Goal: Information Seeking & Learning: Learn about a topic

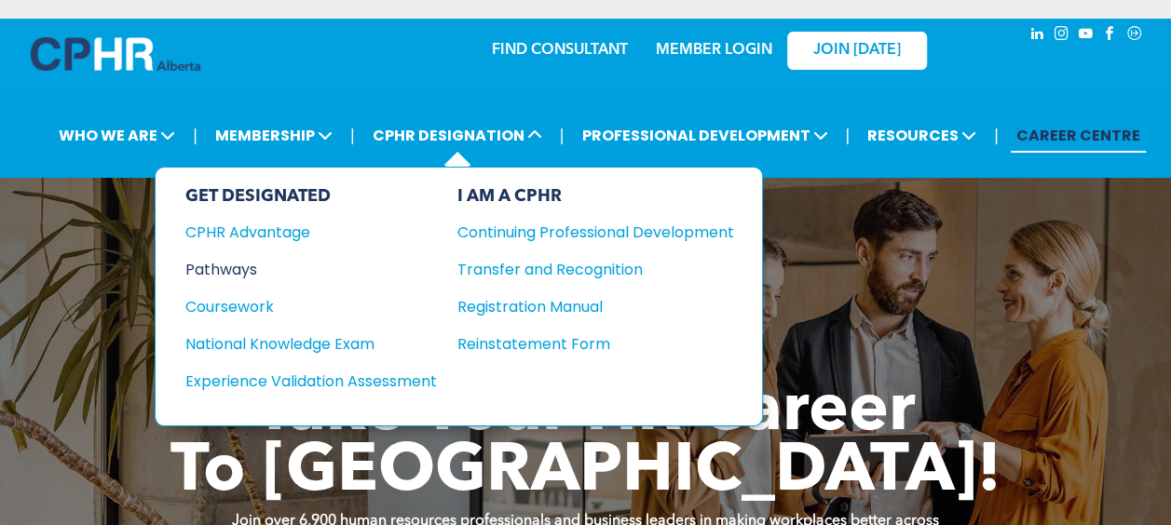
click at [241, 269] on div "Pathways" at bounding box center [298, 269] width 226 height 23
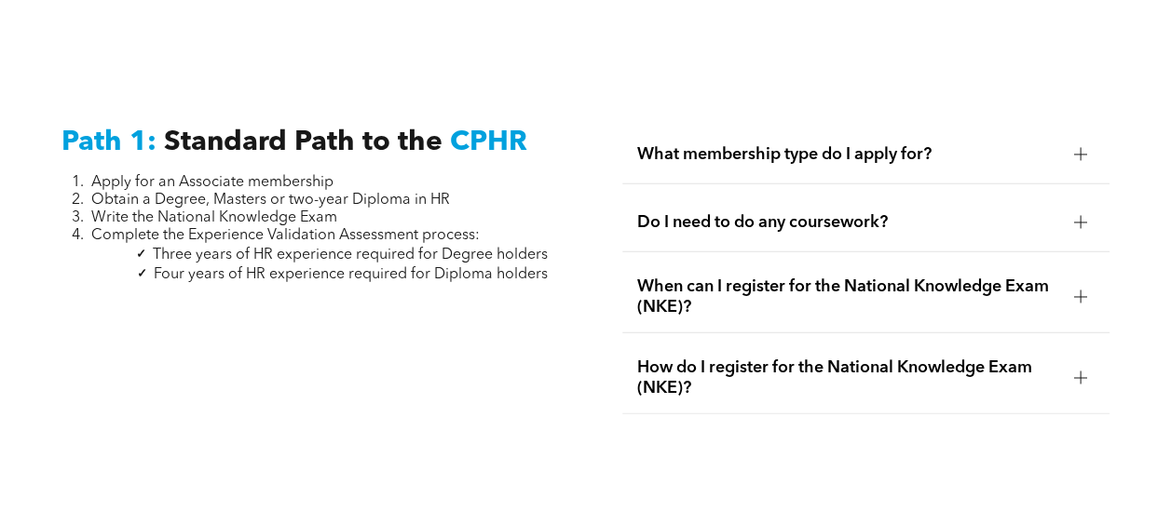
scroll to position [2429, 0]
click at [322, 128] on span "Standard Path to the" at bounding box center [303, 142] width 278 height 28
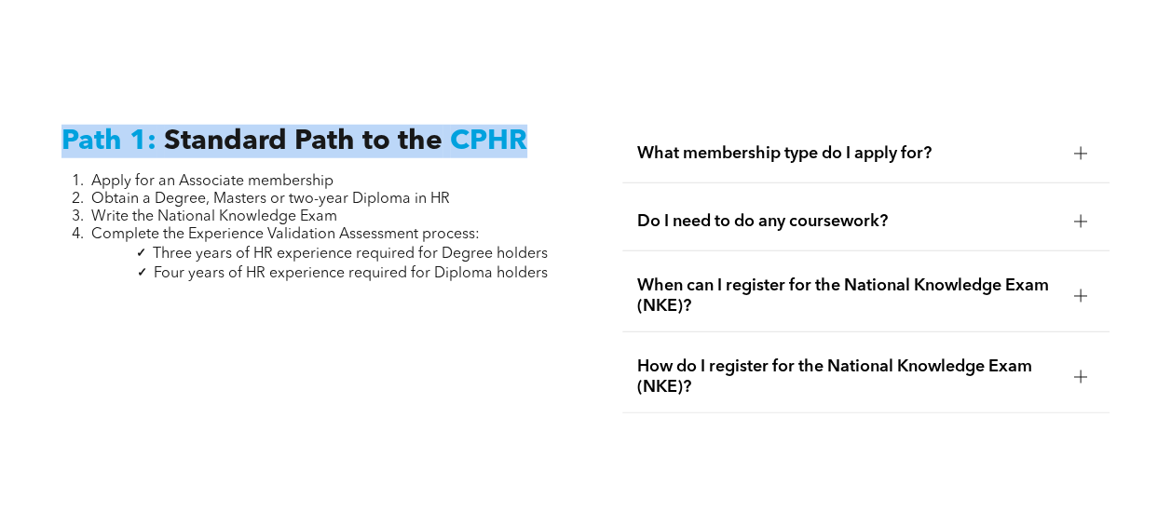
click at [322, 128] on span "Standard Path to the" at bounding box center [303, 142] width 278 height 28
drag, startPoint x: 322, startPoint y: 127, endPoint x: 261, endPoint y: 131, distance: 61.6
click at [261, 131] on span "Standard Path to the" at bounding box center [303, 142] width 278 height 28
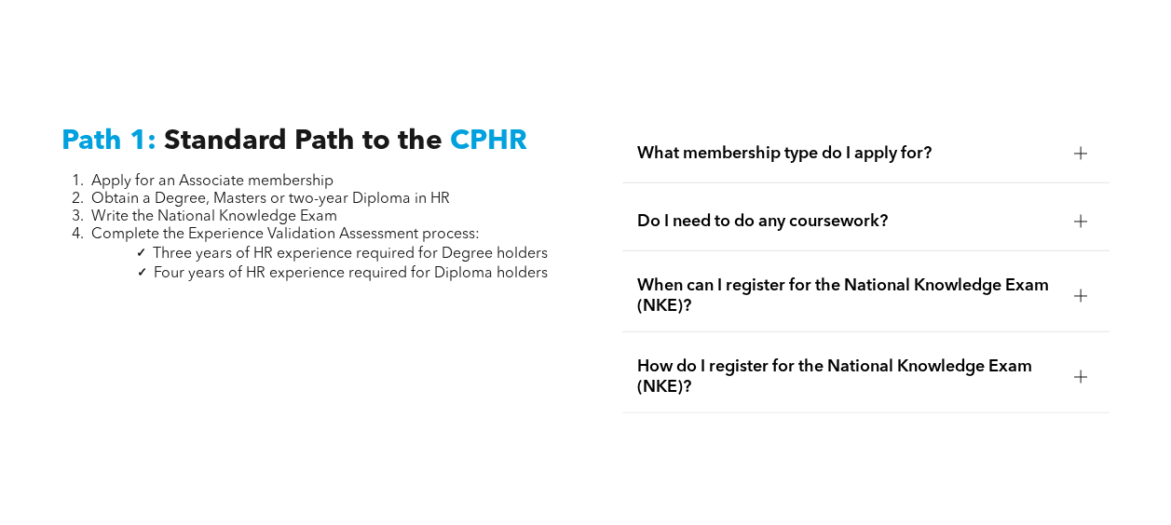
click at [399, 266] on span "Four years of HR experience required for Diploma holders" at bounding box center [351, 273] width 394 height 15
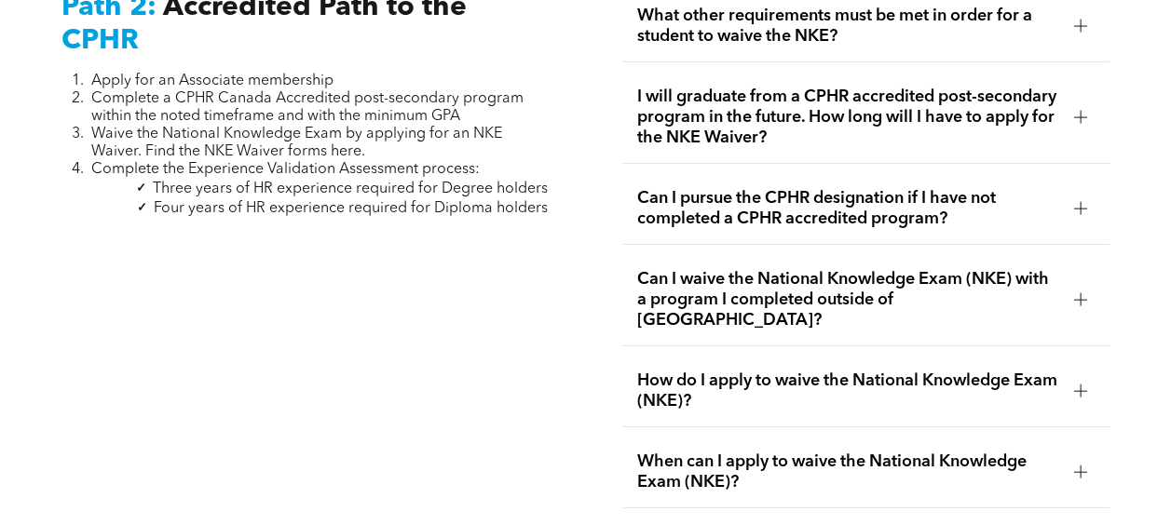
scroll to position [3021, 0]
click at [704, 114] on span "I will graduate from a CPHR accredited post-secondary program in the future. Ho…" at bounding box center [848, 118] width 422 height 61
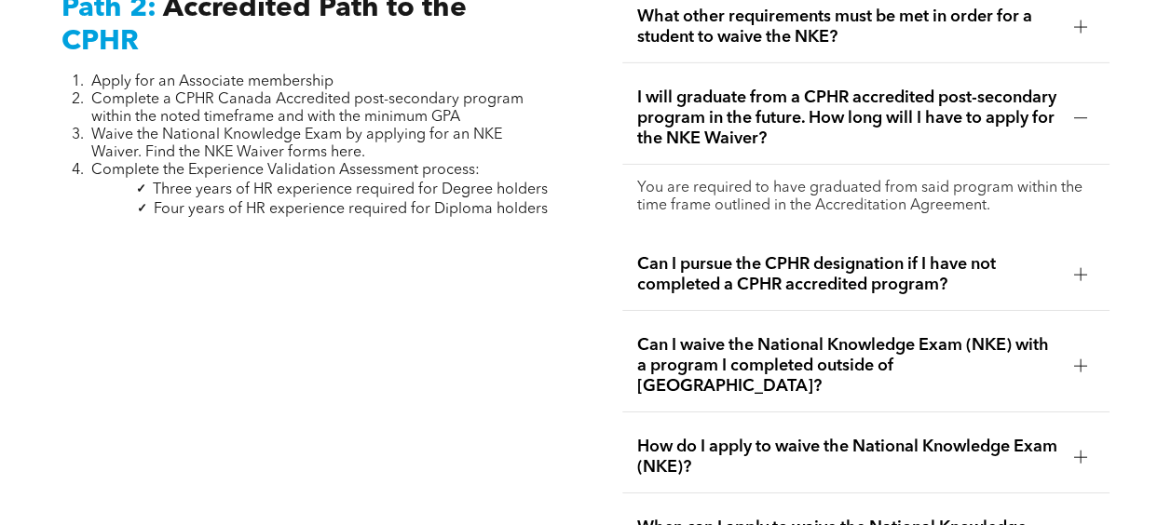
click at [704, 114] on span "I will graduate from a CPHR accredited post-secondary program in the future. Ho…" at bounding box center [848, 118] width 422 height 61
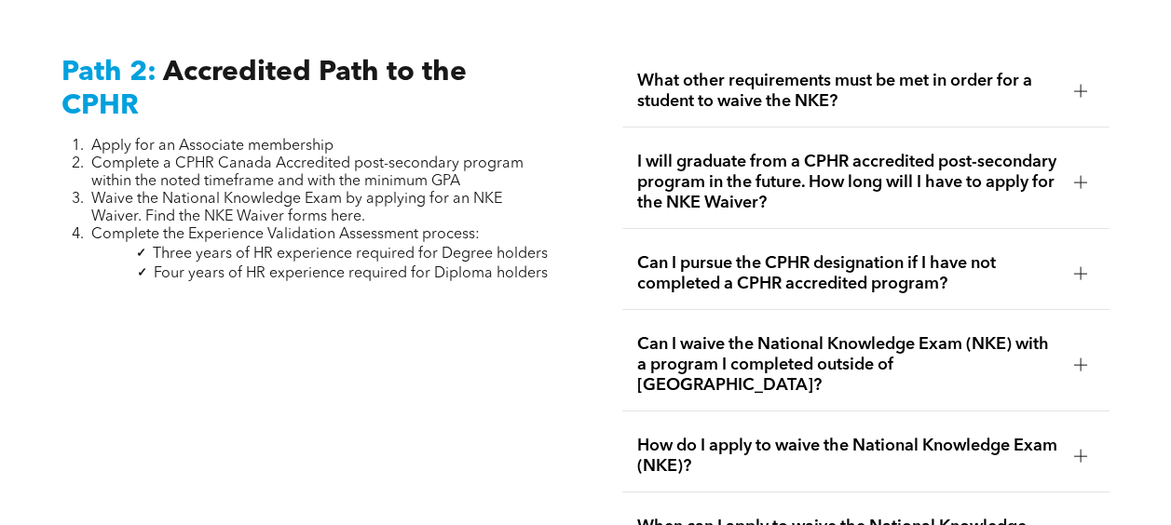
scroll to position [2960, 0]
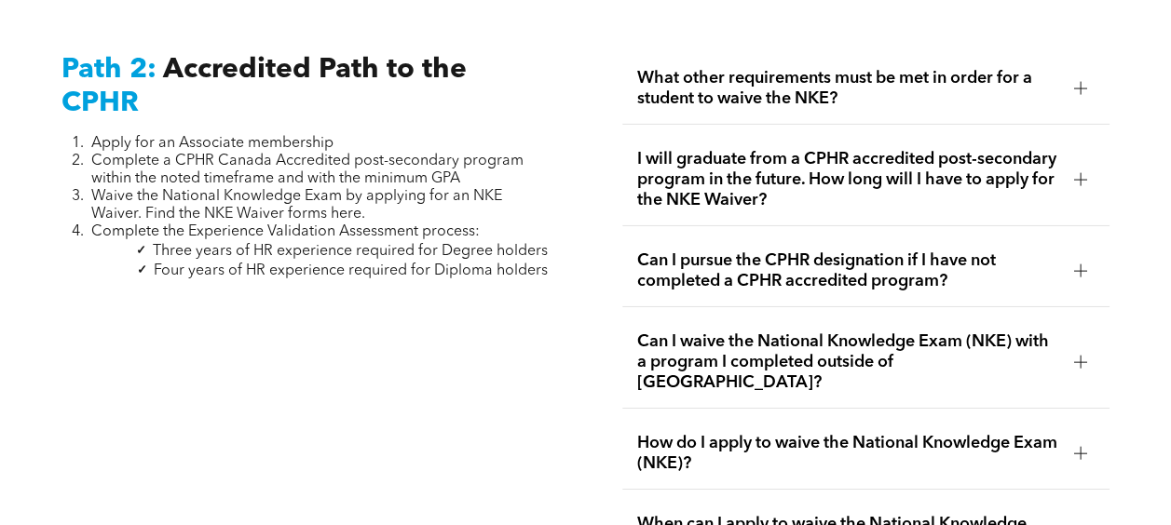
click at [679, 73] on span "What other requirements must be met in order for a student to waive the NKE?" at bounding box center [848, 88] width 422 height 41
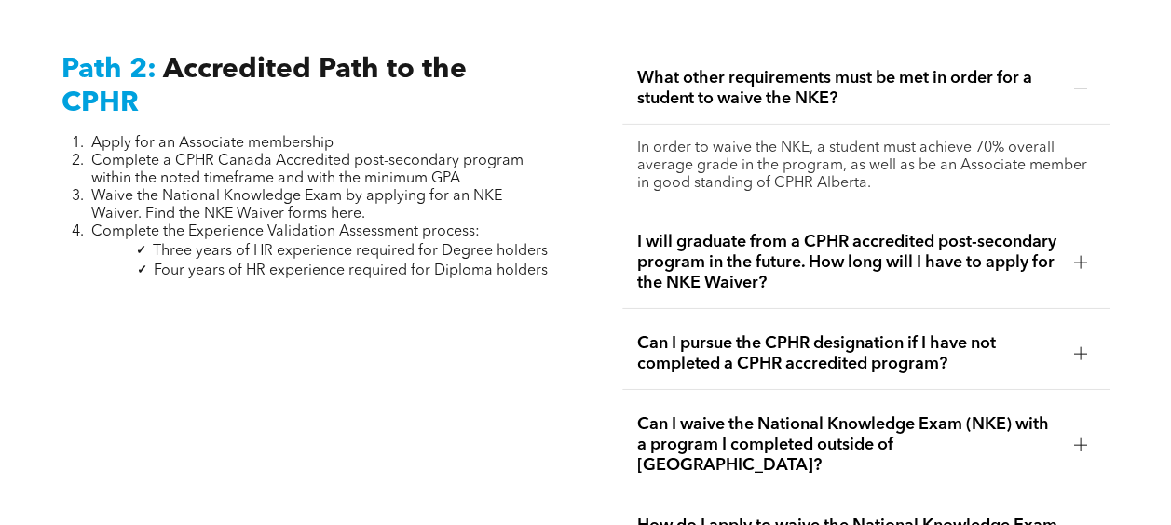
click at [679, 73] on span "What other requirements must be met in order for a student to waive the NKE?" at bounding box center [848, 88] width 422 height 41
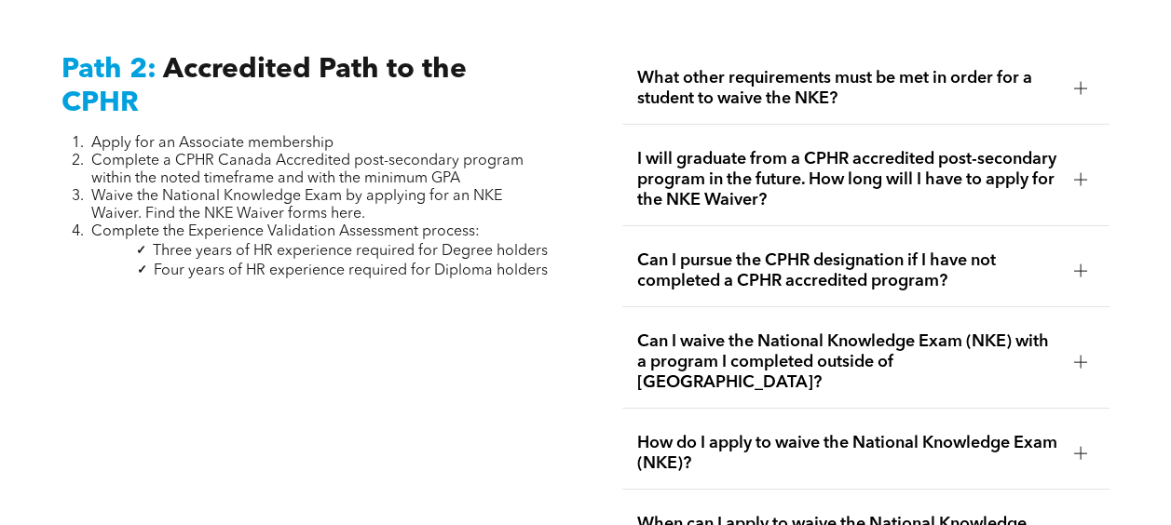
click at [723, 339] on span "Can I waive the National Knowledge Exam (NKE) with a program I completed outsid…" at bounding box center [848, 362] width 422 height 61
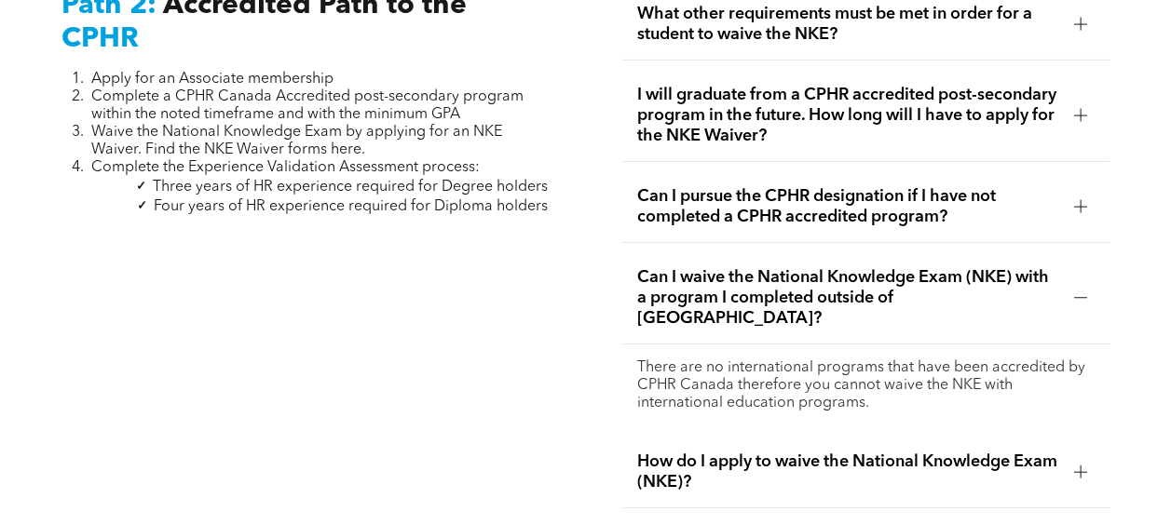
scroll to position [3025, 0]
click at [708, 266] on span "Can I waive the National Knowledge Exam (NKE) with a program I completed outsid…" at bounding box center [848, 296] width 422 height 61
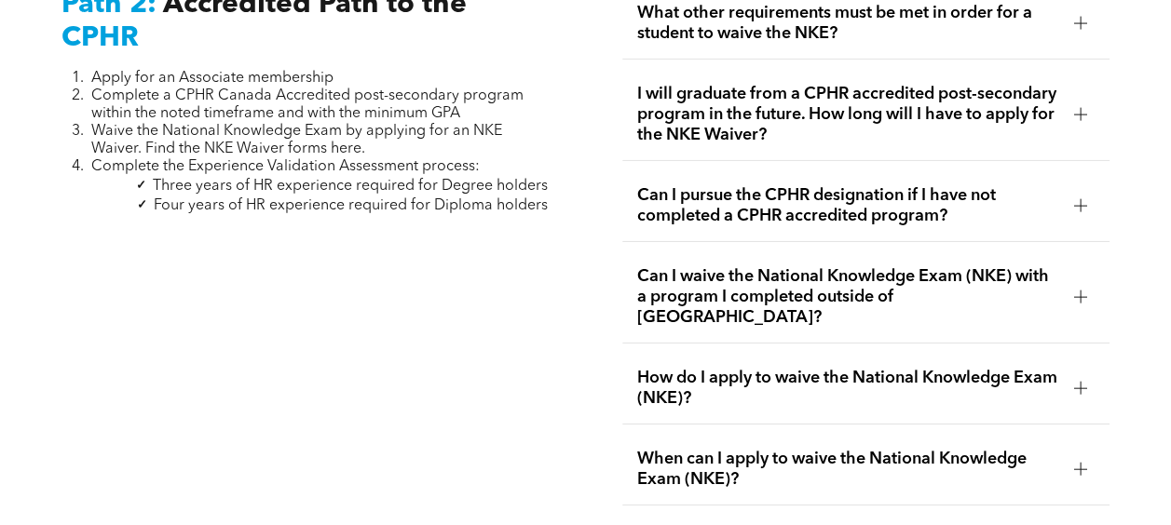
click at [712, 368] on span "How do I apply to waive the National Knowledge Exam (NKE)?" at bounding box center [848, 388] width 422 height 41
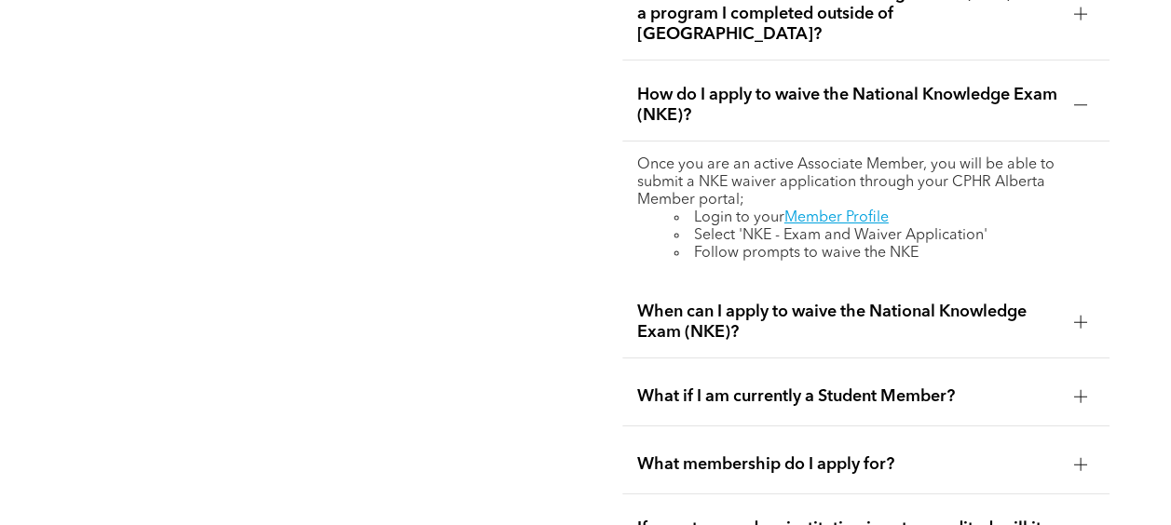
scroll to position [3327, 0]
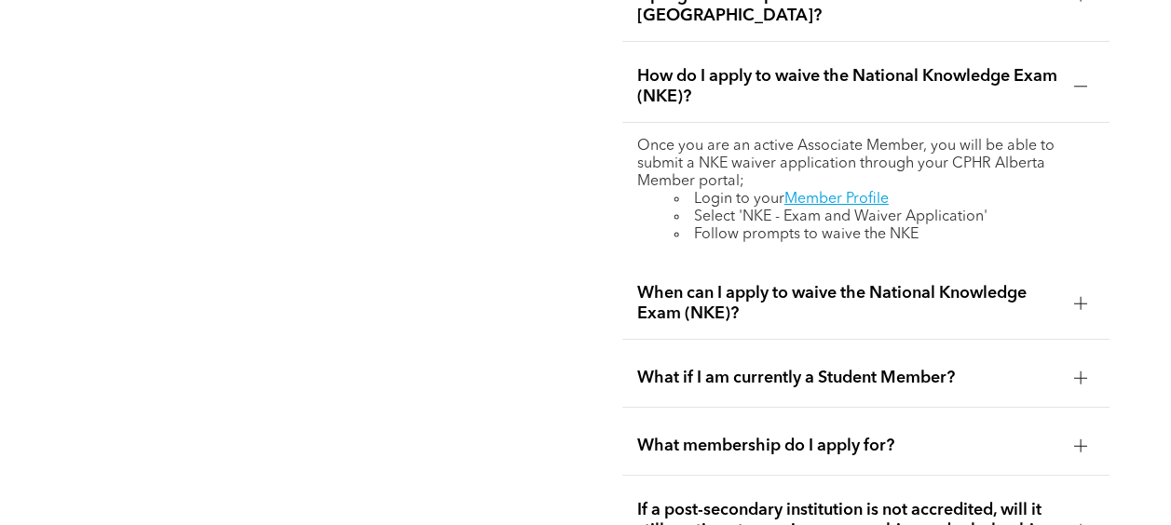
click at [702, 417] on div "What membership do I apply for?" at bounding box center [865, 446] width 487 height 59
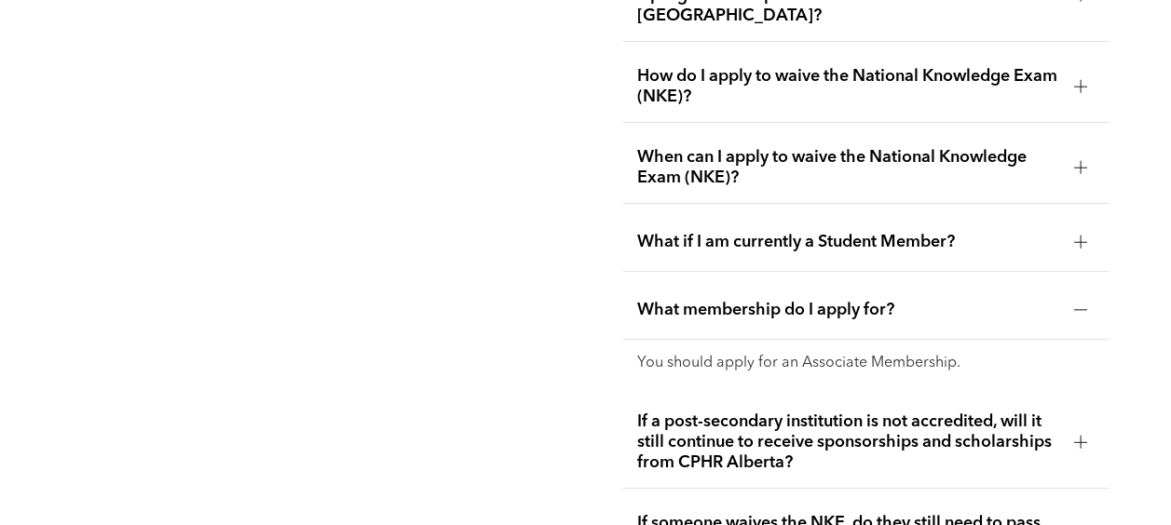
click at [702, 412] on span "If a post-secondary institution is not accredited, will it still continue to re…" at bounding box center [848, 442] width 422 height 61
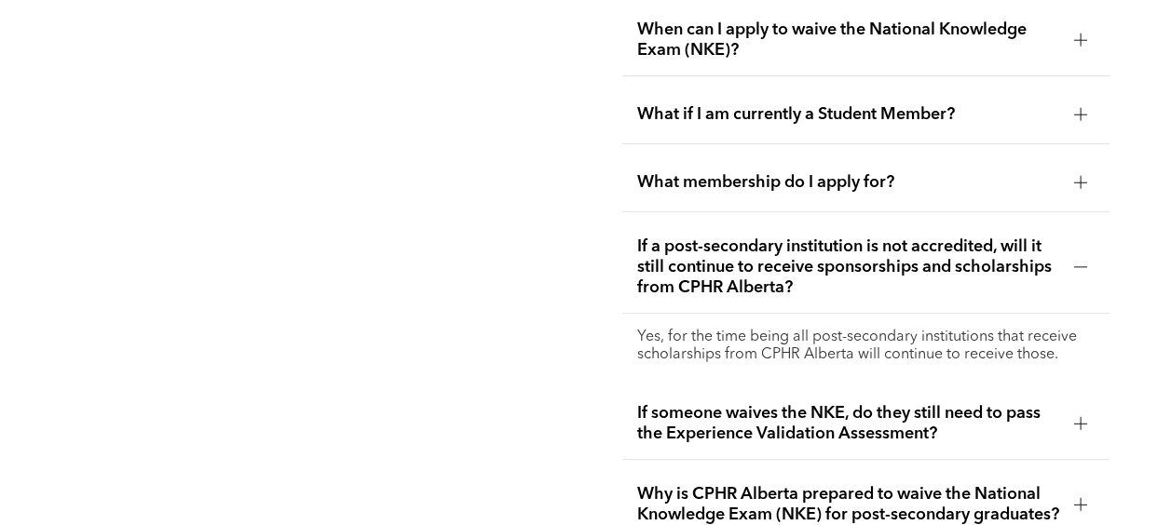
scroll to position [3456, 0]
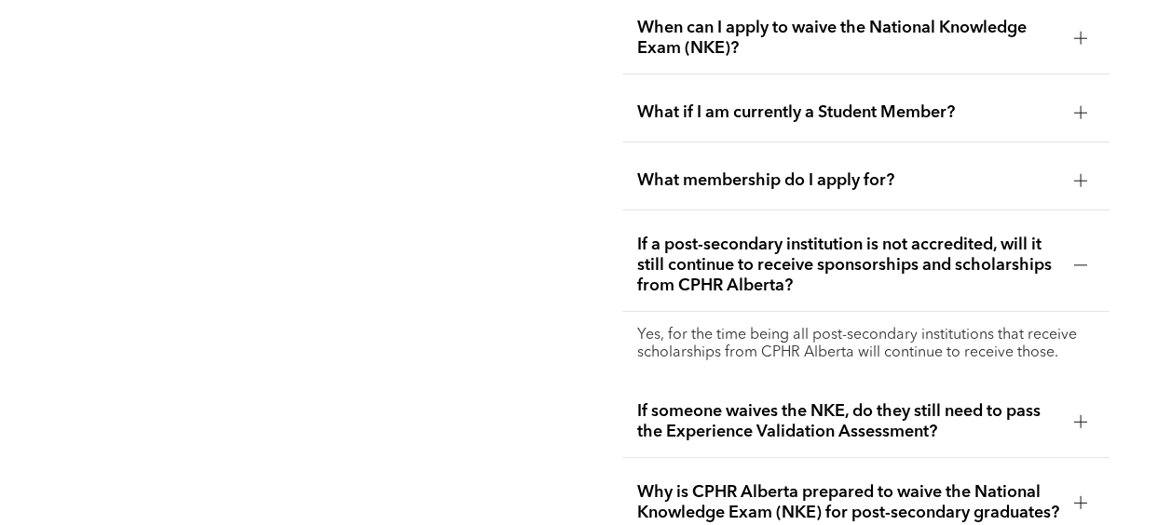
click at [697, 401] on span "If someone waives the NKE, do they still need to pass the Experience Validation…" at bounding box center [848, 421] width 422 height 41
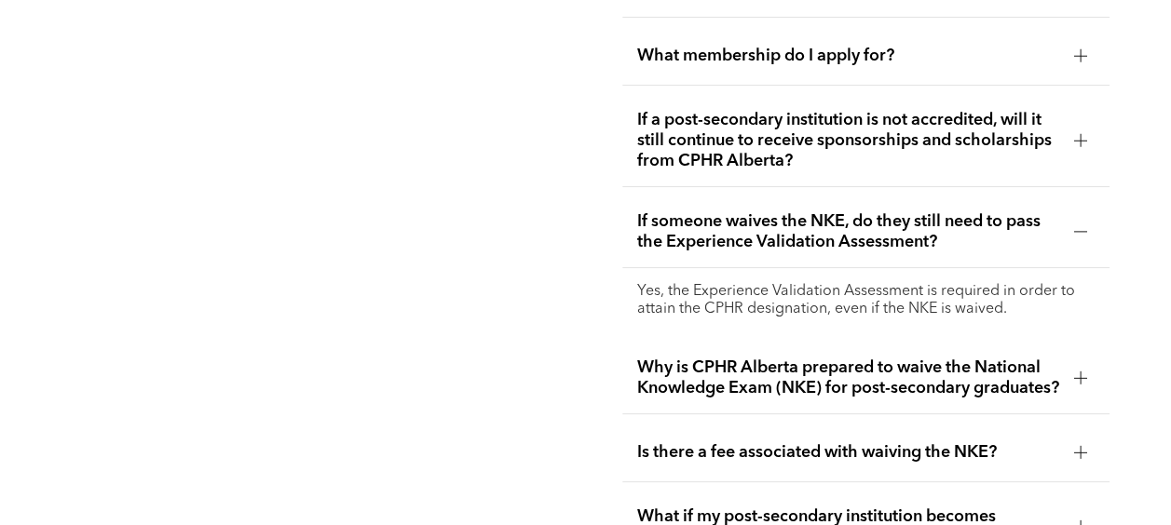
scroll to position [3582, 0]
click at [688, 370] on span "Why is CPHR Alberta prepared to waive the National Knowledge Exam (NKE) for pos…" at bounding box center [848, 377] width 422 height 41
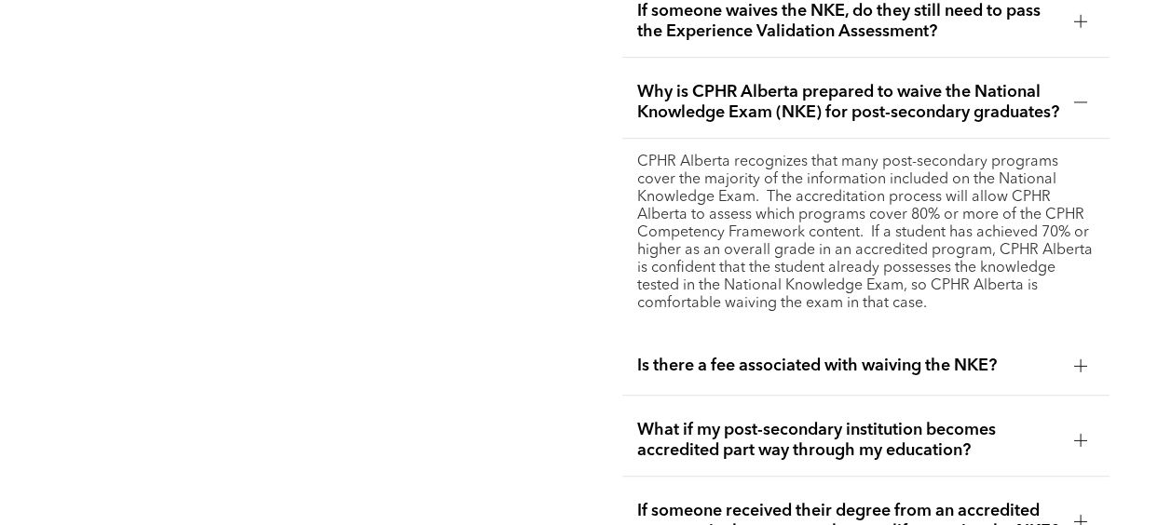
scroll to position [3792, 0]
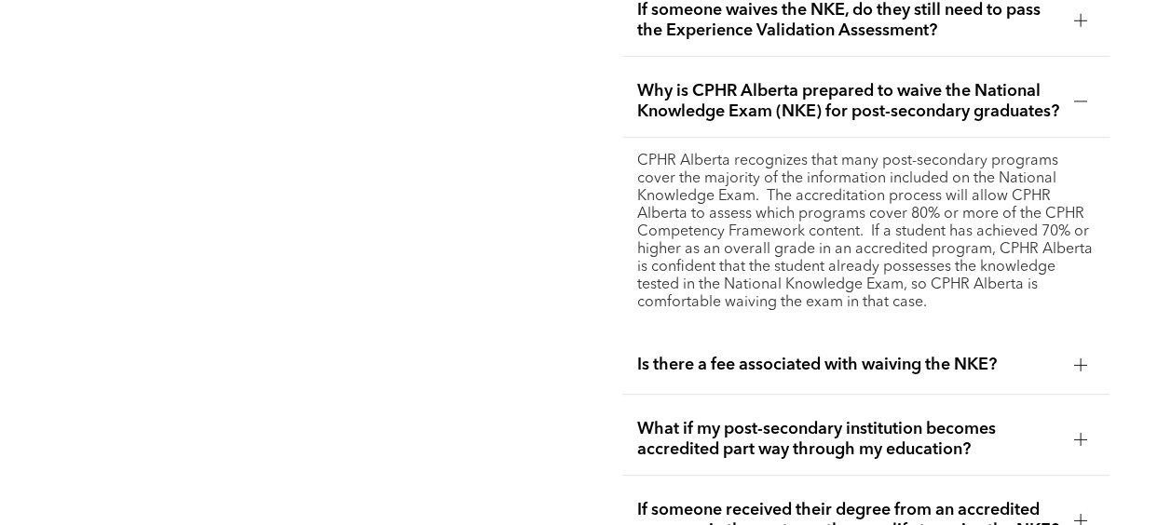
click at [728, 356] on span "Is there a fee associated with waiving the NKE?" at bounding box center [848, 365] width 422 height 20
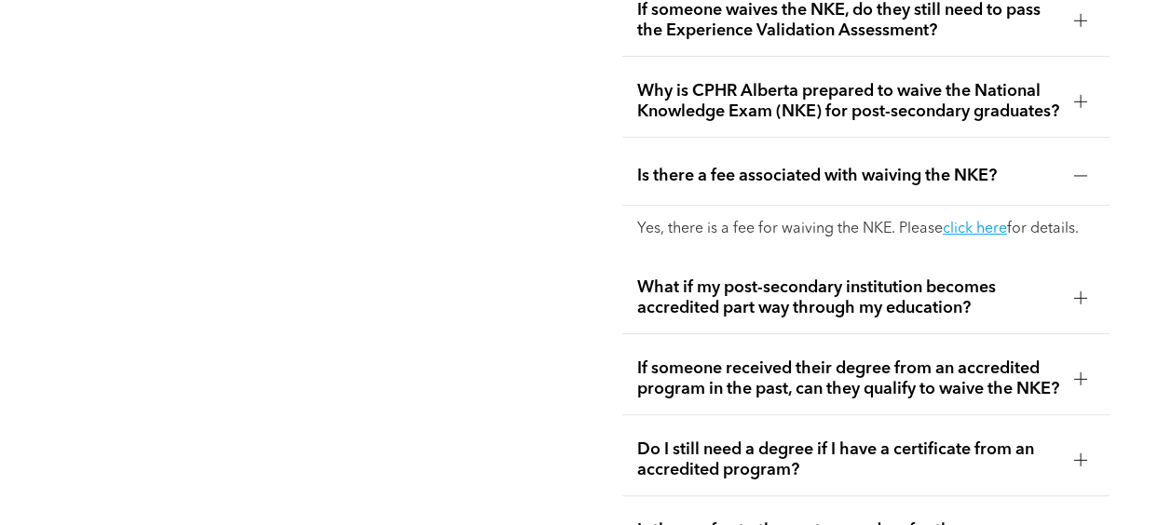
click at [743, 278] on span "What if my post-secondary institution becomes accredited part way through my ed…" at bounding box center [848, 298] width 422 height 41
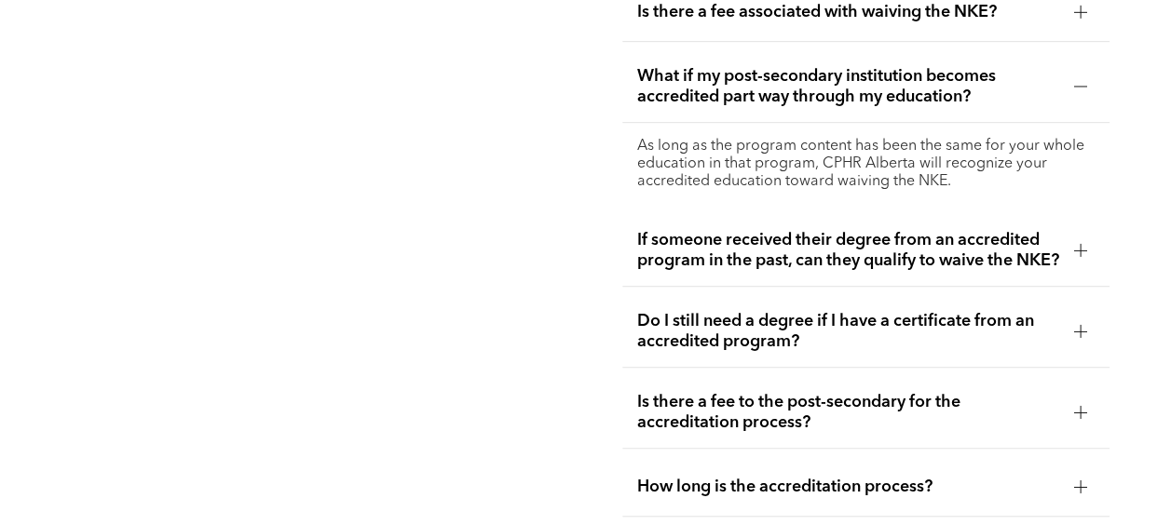
scroll to position [3957, 0]
click at [713, 242] on span "If someone received their degree from an accredited program in the past, can th…" at bounding box center [848, 249] width 422 height 41
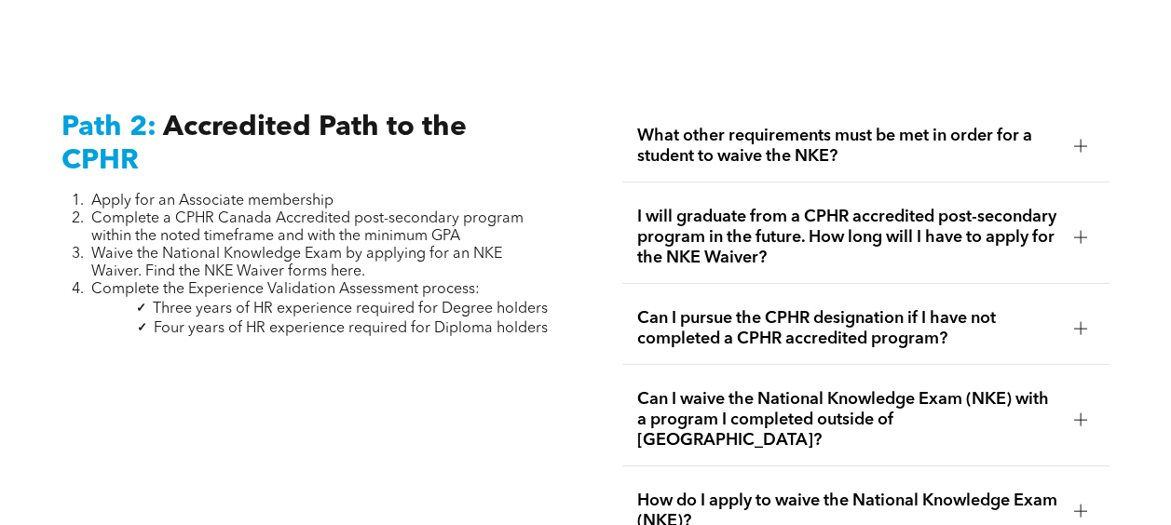
scroll to position [2893, 0]
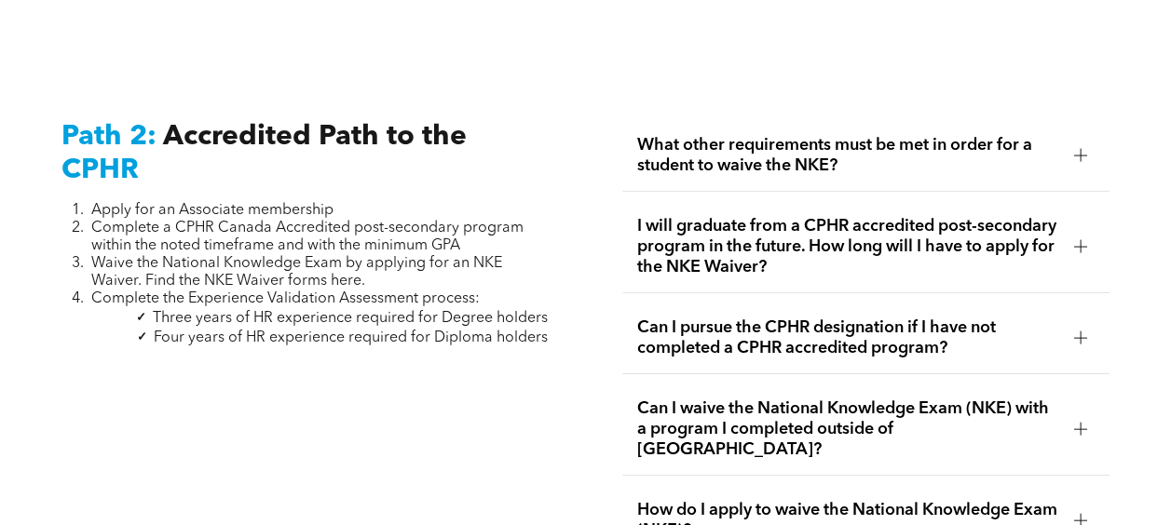
click at [99, 123] on span "Path 2:" at bounding box center [108, 137] width 95 height 28
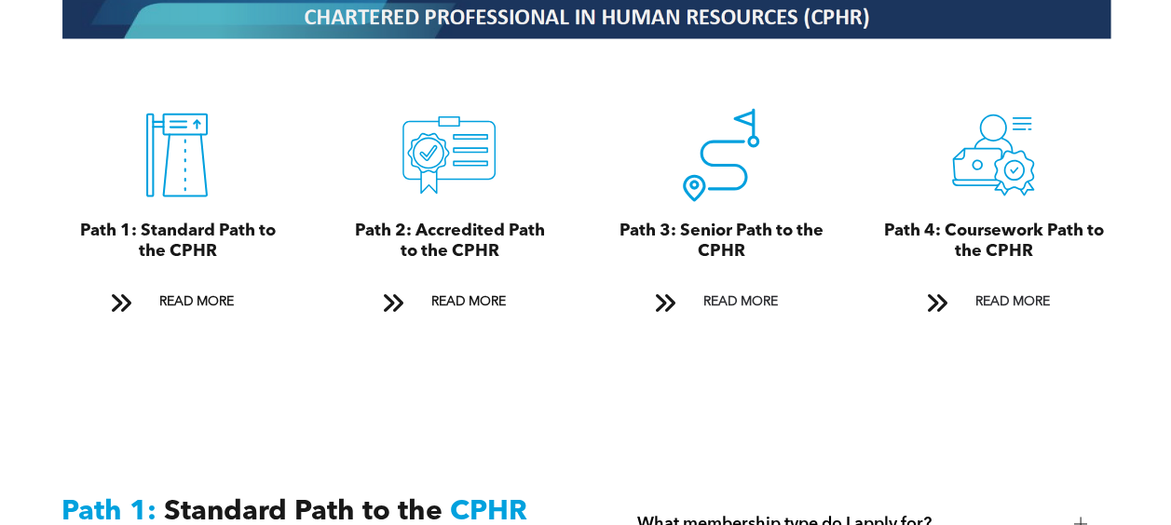
scroll to position [2057, 0]
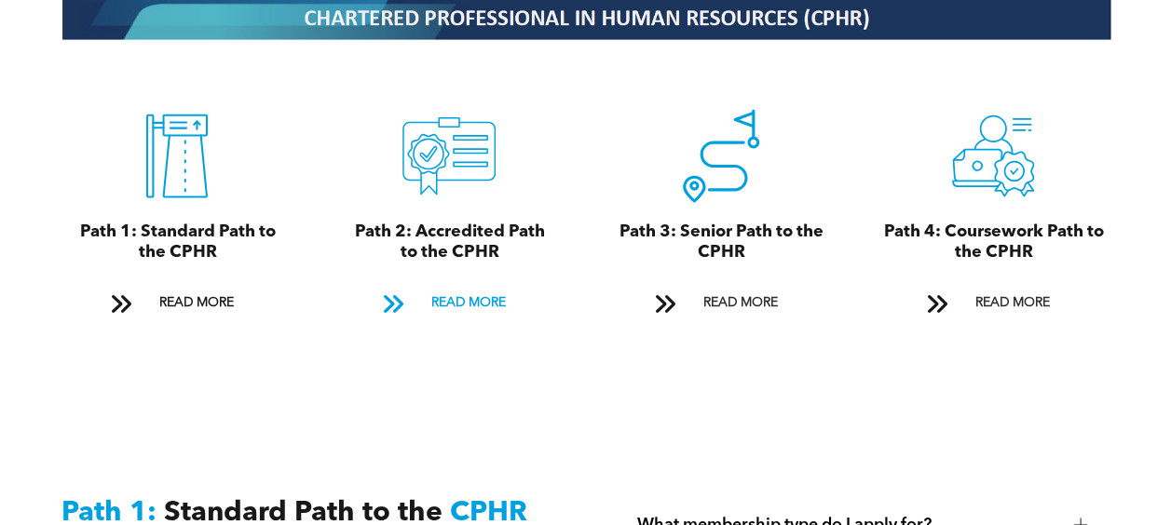
click at [474, 287] on span "READ MORE" at bounding box center [468, 303] width 88 height 34
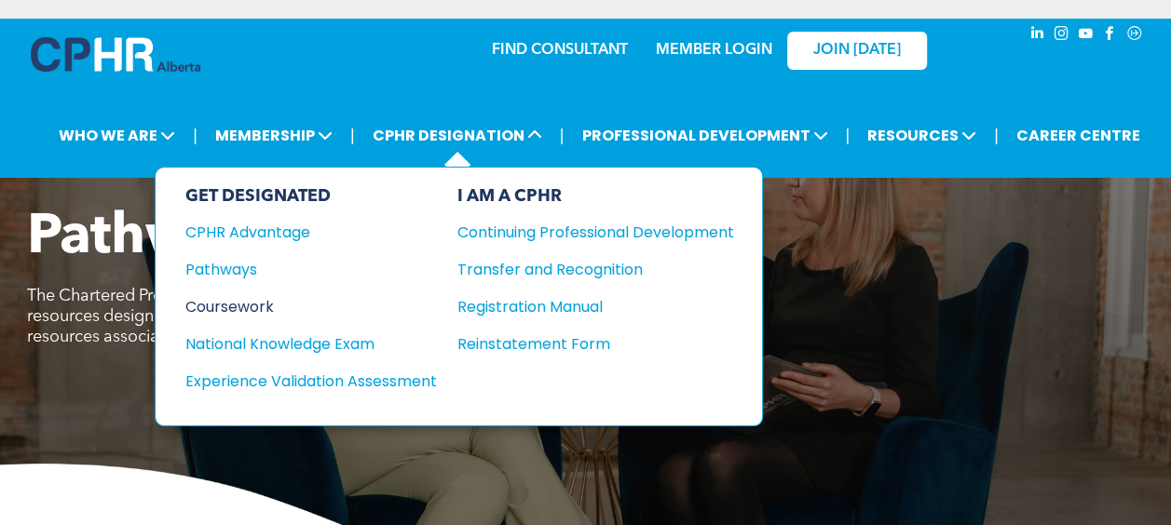
click at [224, 304] on div "Coursework" at bounding box center [298, 306] width 226 height 23
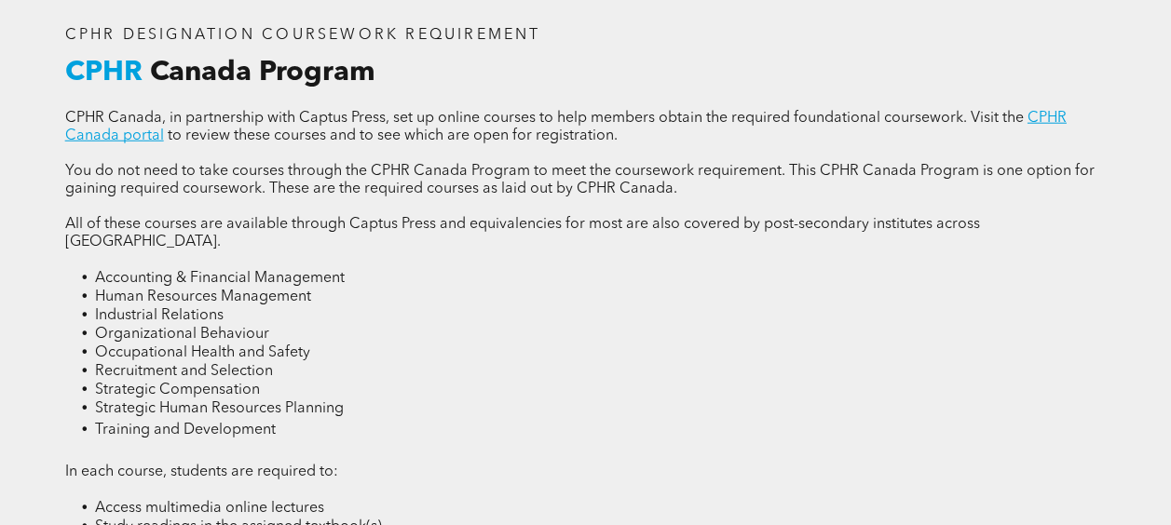
scroll to position [2353, 0]
click at [348, 216] on p at bounding box center [585, 208] width 1041 height 18
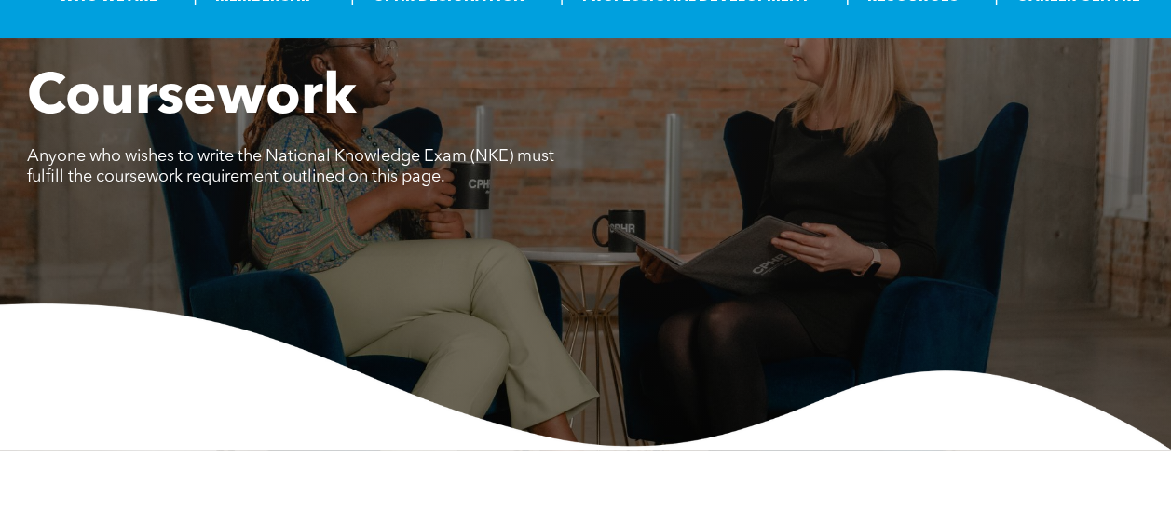
scroll to position [0, 0]
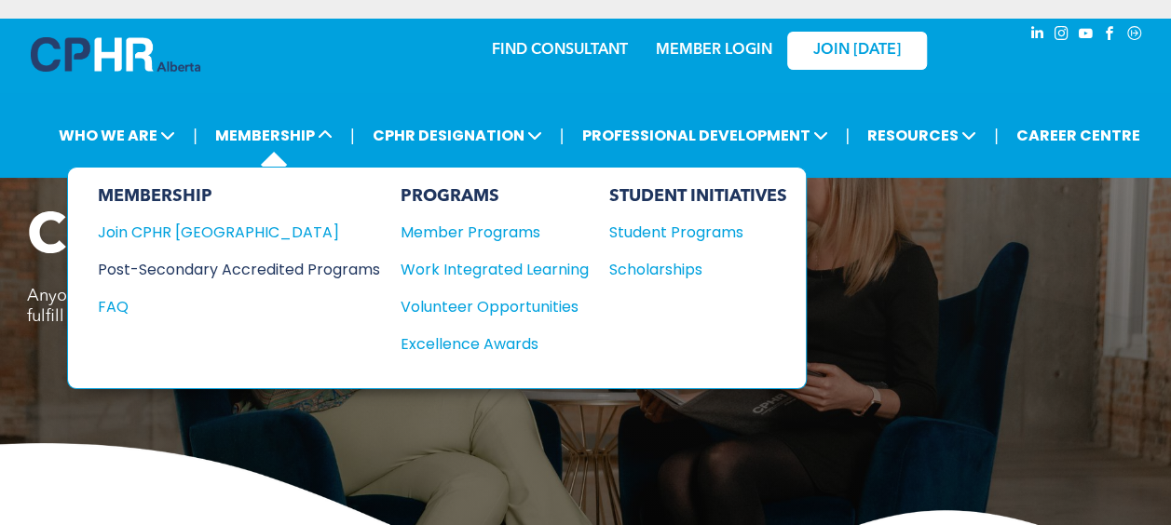
click at [205, 266] on div "Post-Secondary Accredited Programs" at bounding box center [225, 269] width 254 height 23
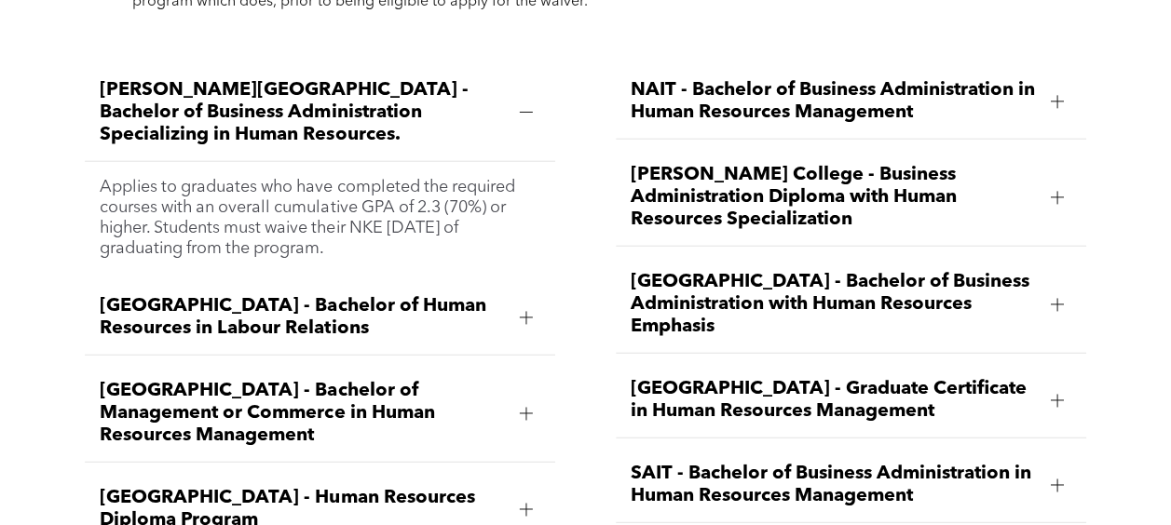
scroll to position [2243, 0]
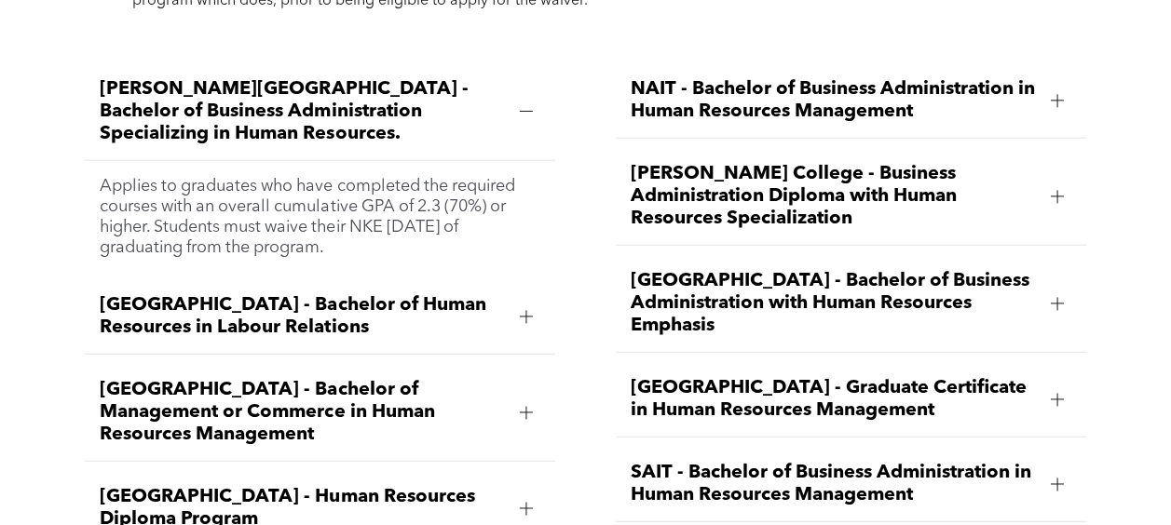
click at [700, 67] on div "NAIT - Bachelor of Business Administration in Human Resources Management" at bounding box center [851, 100] width 470 height 75
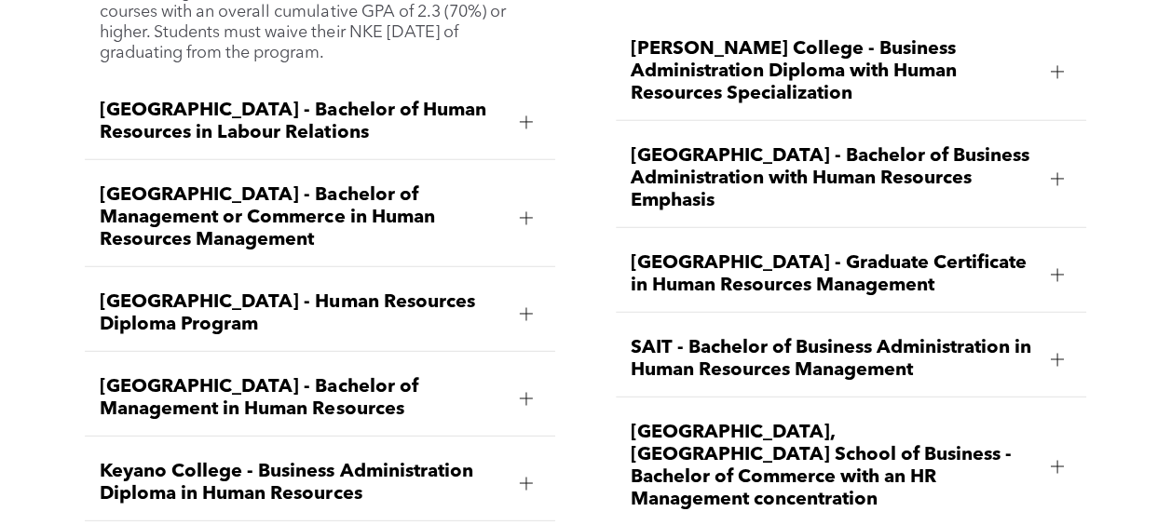
scroll to position [2438, 0]
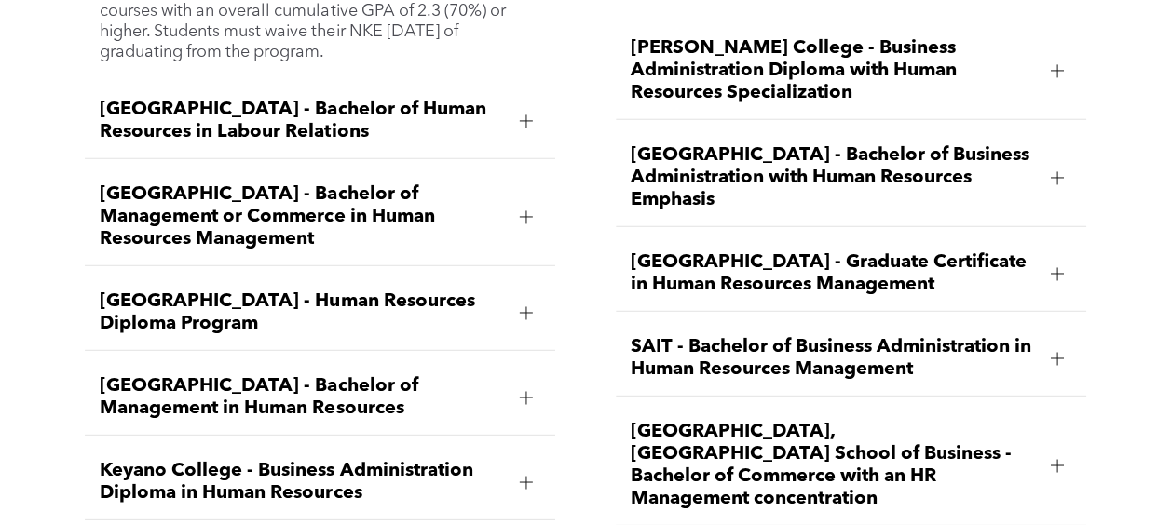
click at [183, 307] on span "[GEOGRAPHIC_DATA] - Human Resources Diploma Program" at bounding box center [302, 313] width 405 height 45
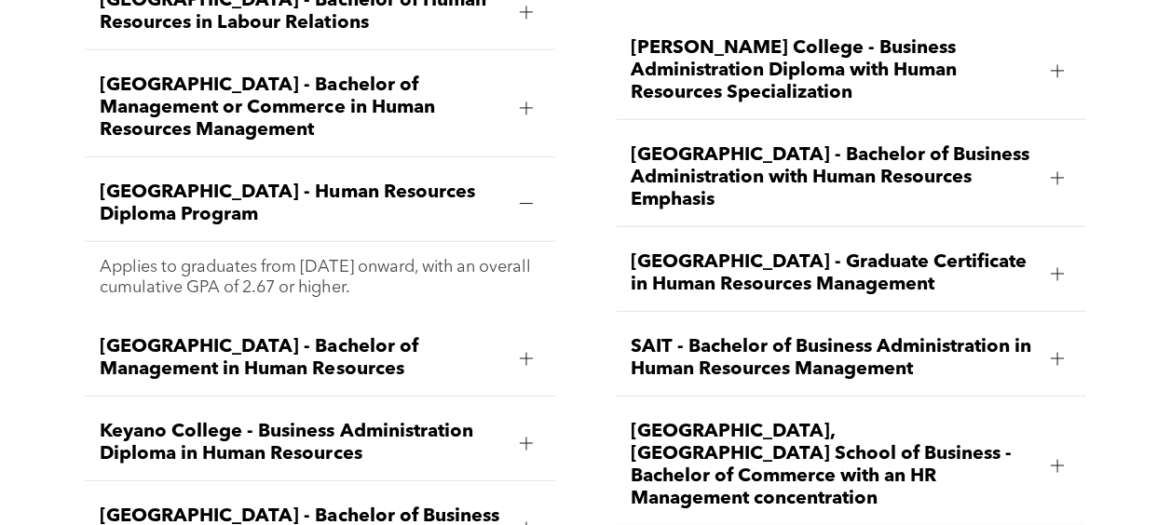
click at [151, 182] on span "[GEOGRAPHIC_DATA] - Human Resources Diploma Program" at bounding box center [302, 204] width 405 height 45
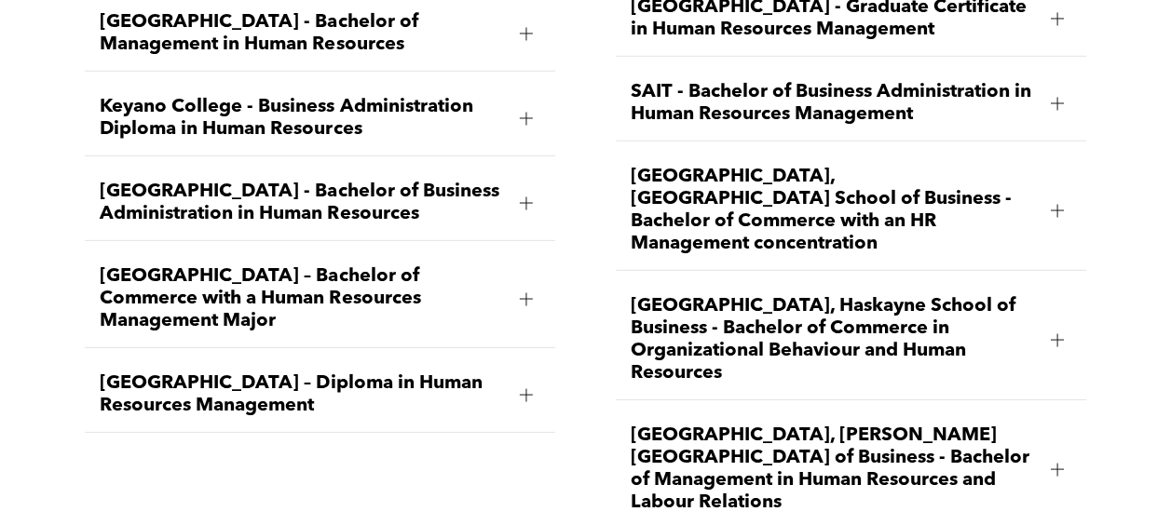
scroll to position [2694, 0]
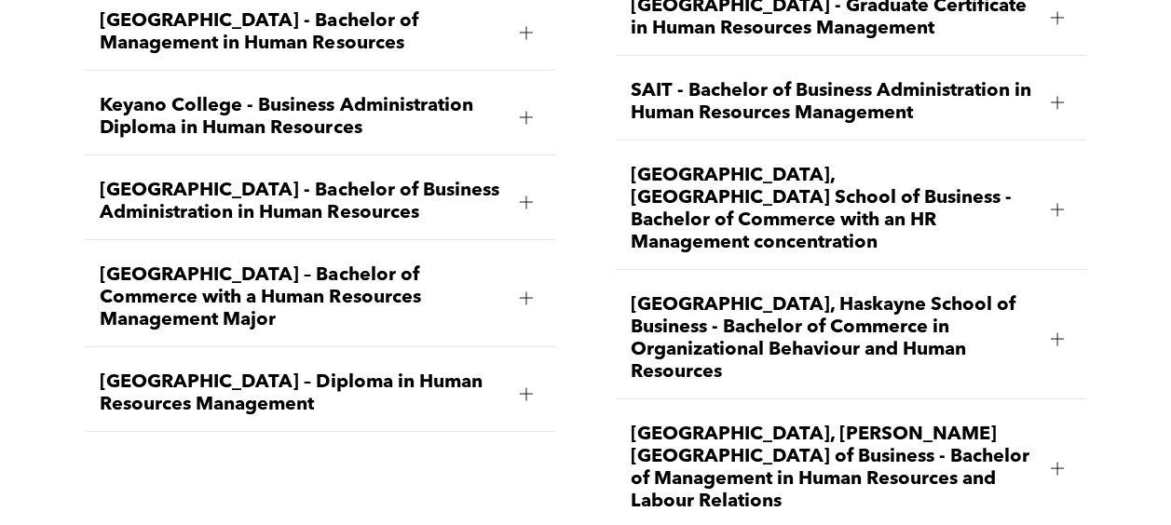
click at [644, 80] on span "SAIT - Bachelor of Business Administration in Human Resources Management" at bounding box center [833, 102] width 405 height 45
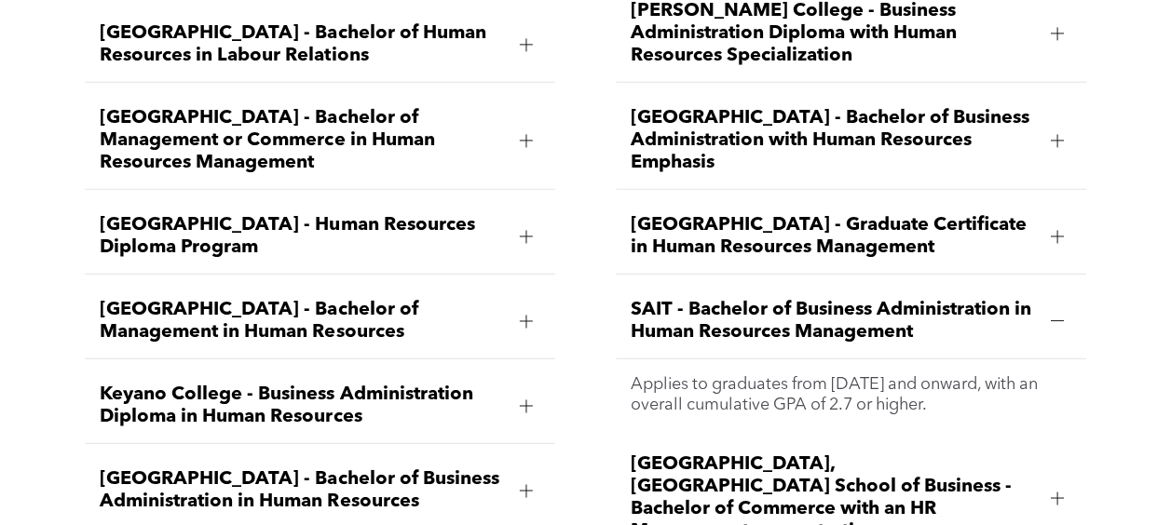
scroll to position [2405, 0]
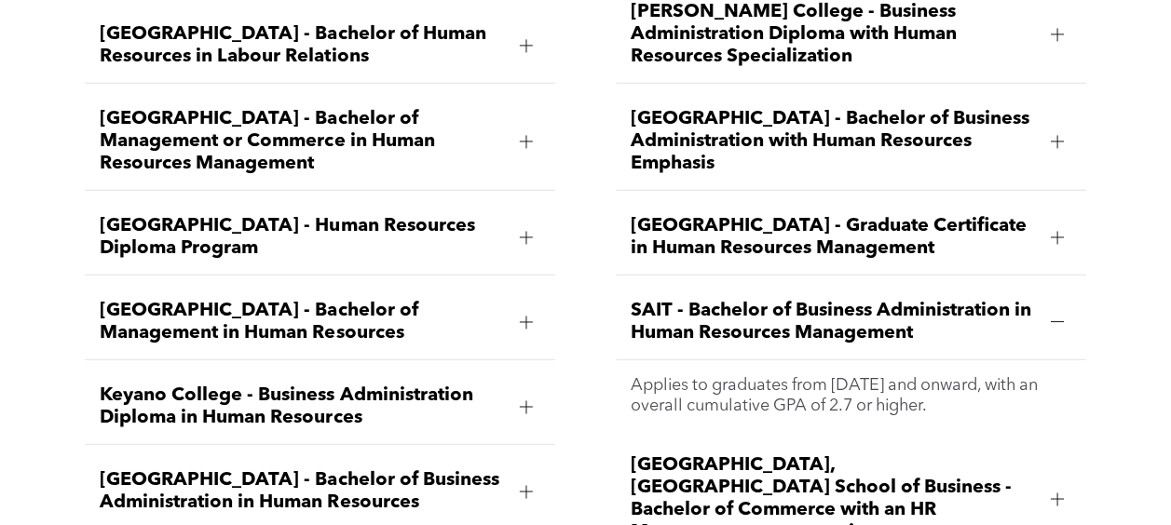
click at [702, 302] on span "SAIT - Bachelor of Business Administration in Human Resources Management" at bounding box center [833, 322] width 405 height 45
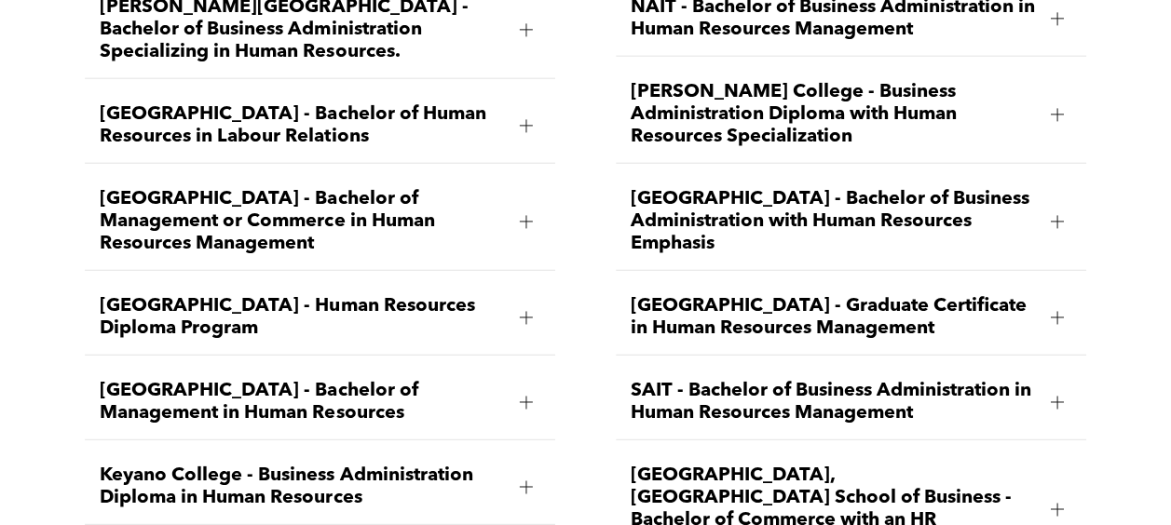
scroll to position [2324, 0]
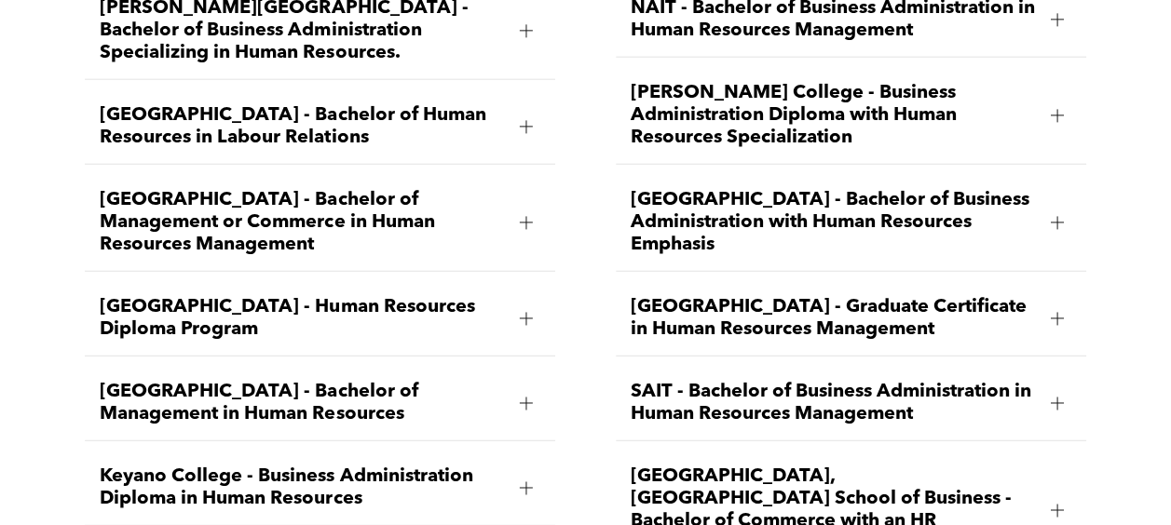
click at [676, 26] on span "NAIT - Bachelor of Business Administration in Human Resources Management" at bounding box center [833, 19] width 405 height 45
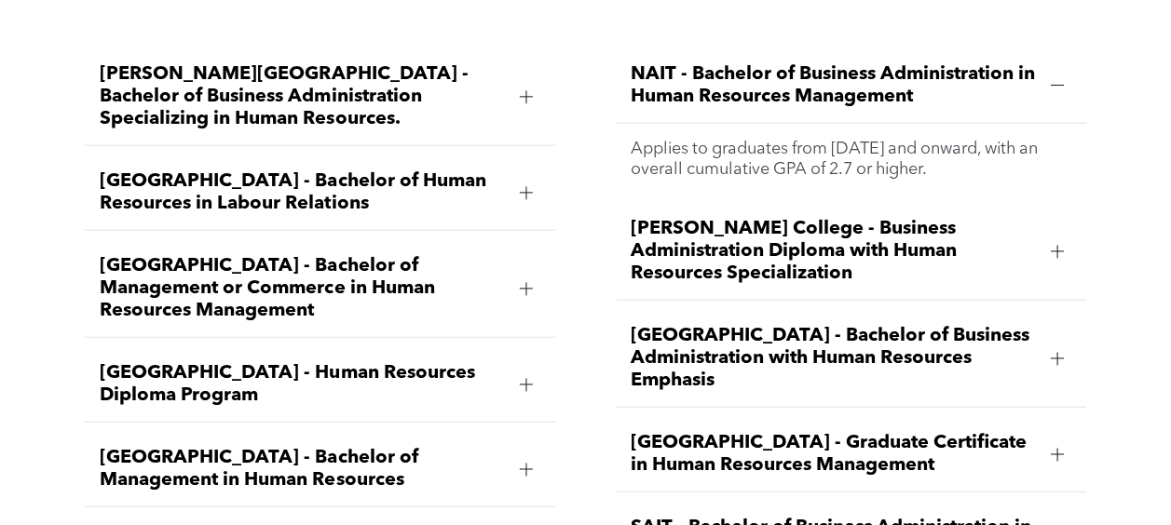
scroll to position [2257, 0]
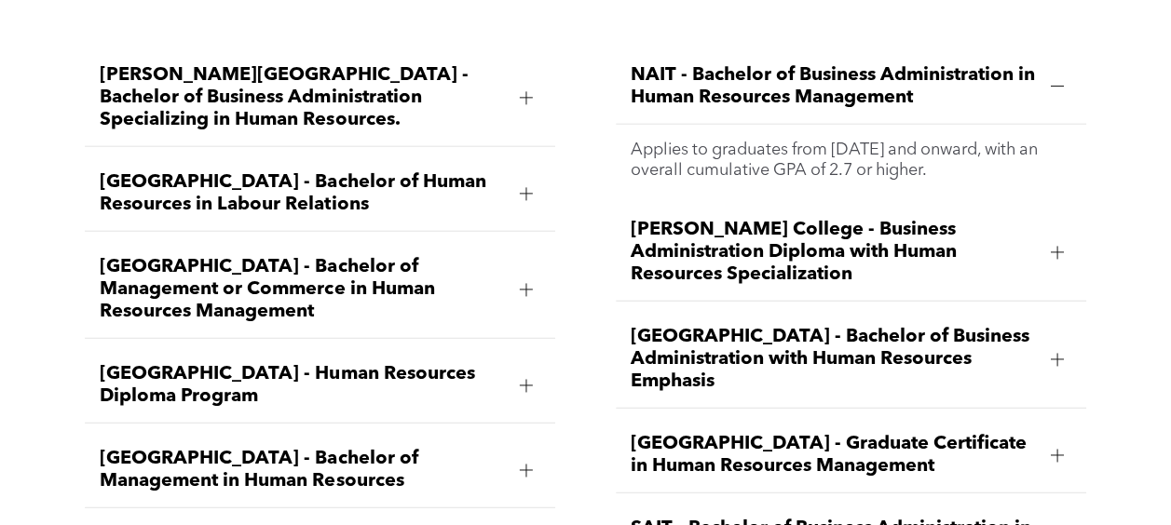
click at [666, 91] on span "NAIT - Bachelor of Business Administration in Human Resources Management" at bounding box center [833, 86] width 405 height 45
